Goal: Navigation & Orientation: Find specific page/section

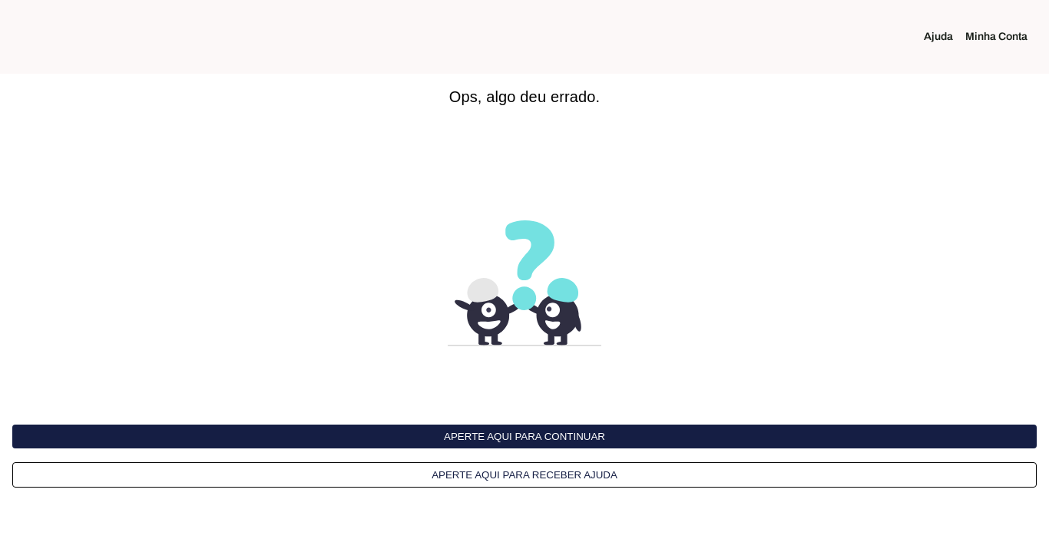
click at [569, 438] on button "Aperte aqui para continuar" at bounding box center [524, 436] width 1024 height 24
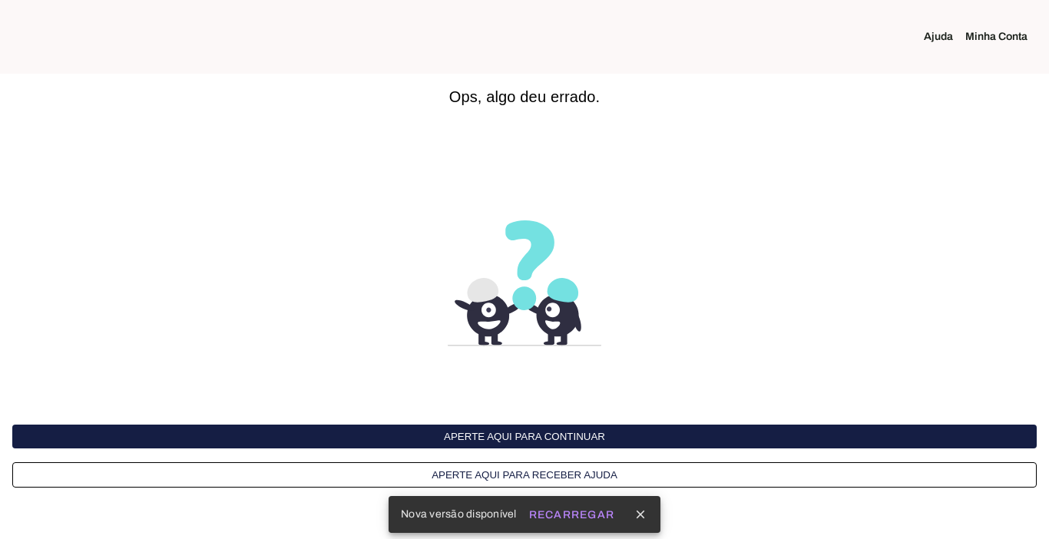
click at [1010, 34] on link "Minha Conta" at bounding box center [1002, 36] width 74 height 15
click at [0, 0] on slot "Recarregar" at bounding box center [0, 0] width 0 height 0
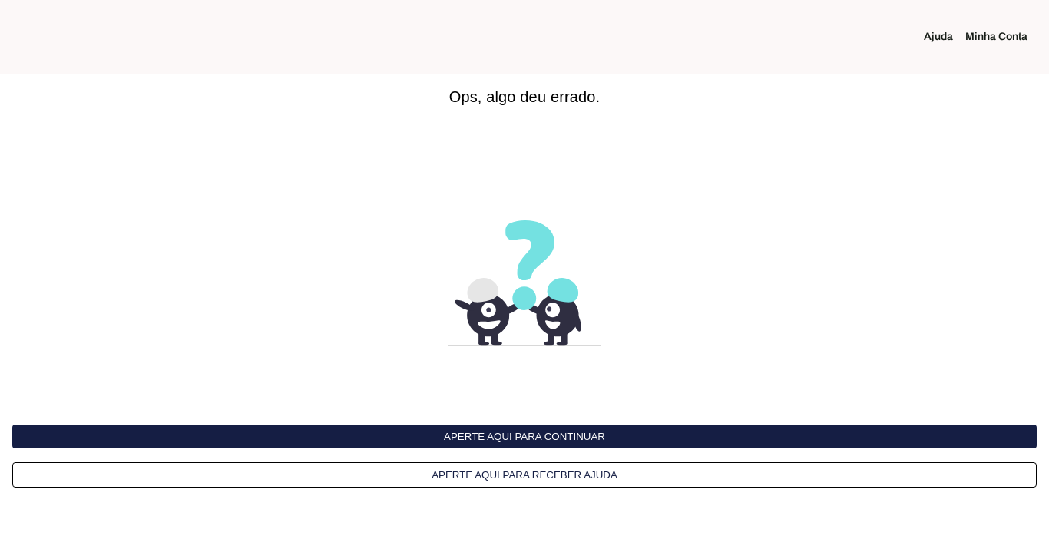
click at [978, 36] on link "Minha Conta" at bounding box center [1002, 36] width 74 height 15
click at [616, 424] on button "Aperte aqui para continuar" at bounding box center [524, 436] width 1024 height 24
click at [576, 434] on button "Aperte aqui para continuar" at bounding box center [524, 436] width 1024 height 24
click at [596, 430] on button "Aperte aqui para continuar" at bounding box center [524, 436] width 1024 height 24
